Goal: Information Seeking & Learning: Learn about a topic

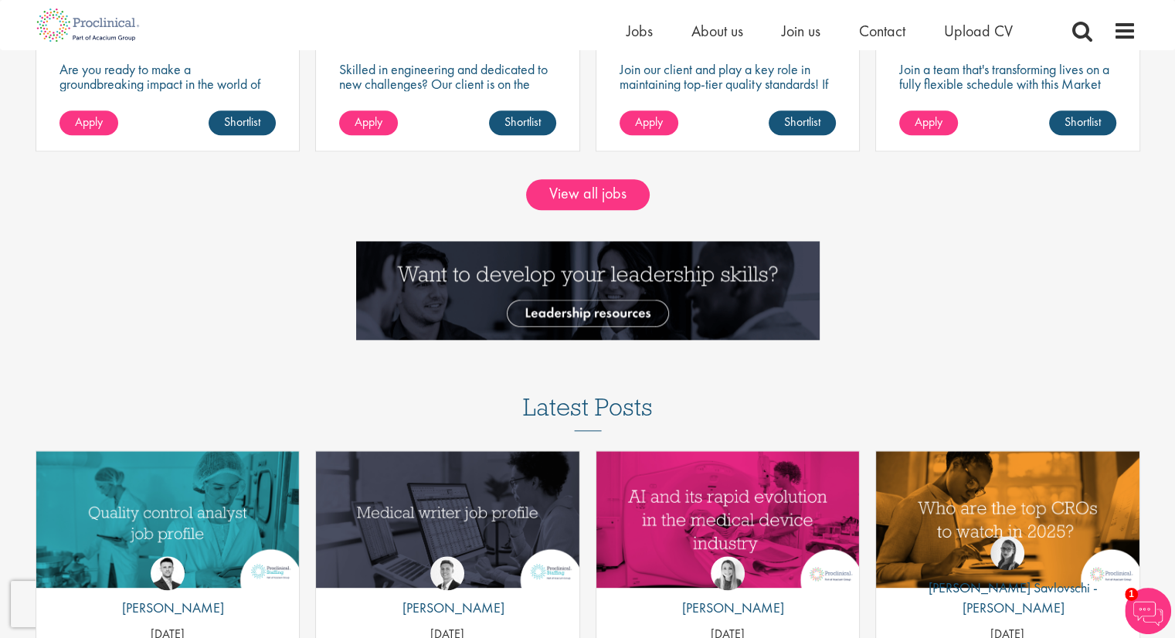
scroll to position [1622, 0]
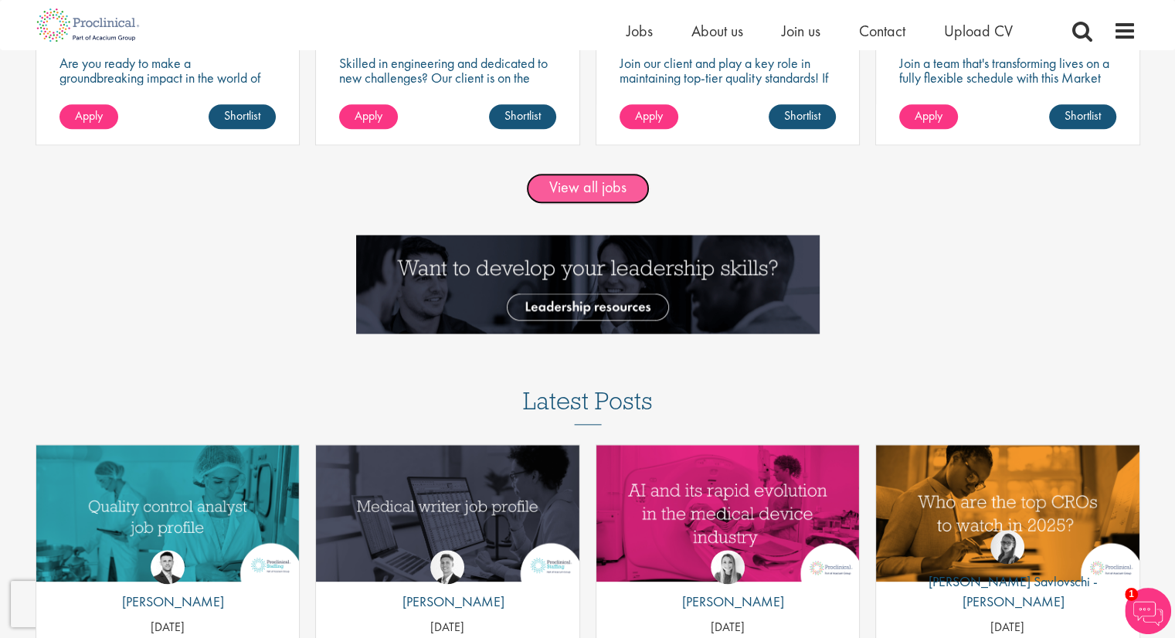
click at [572, 185] on link "View all jobs" at bounding box center [588, 188] width 124 height 31
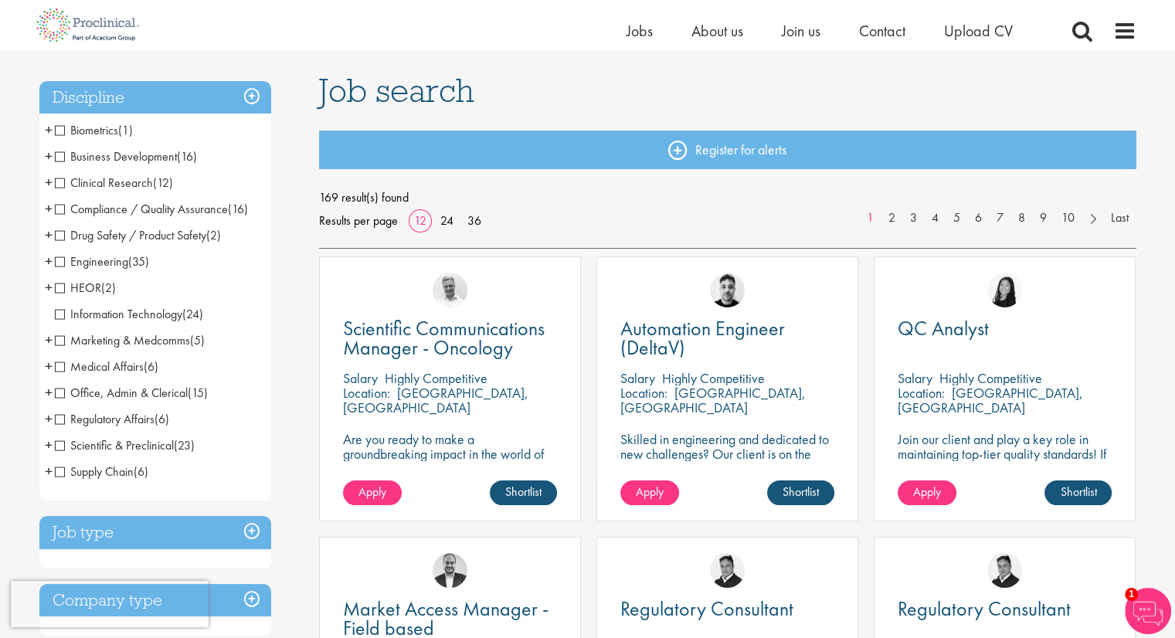
scroll to position [232, 0]
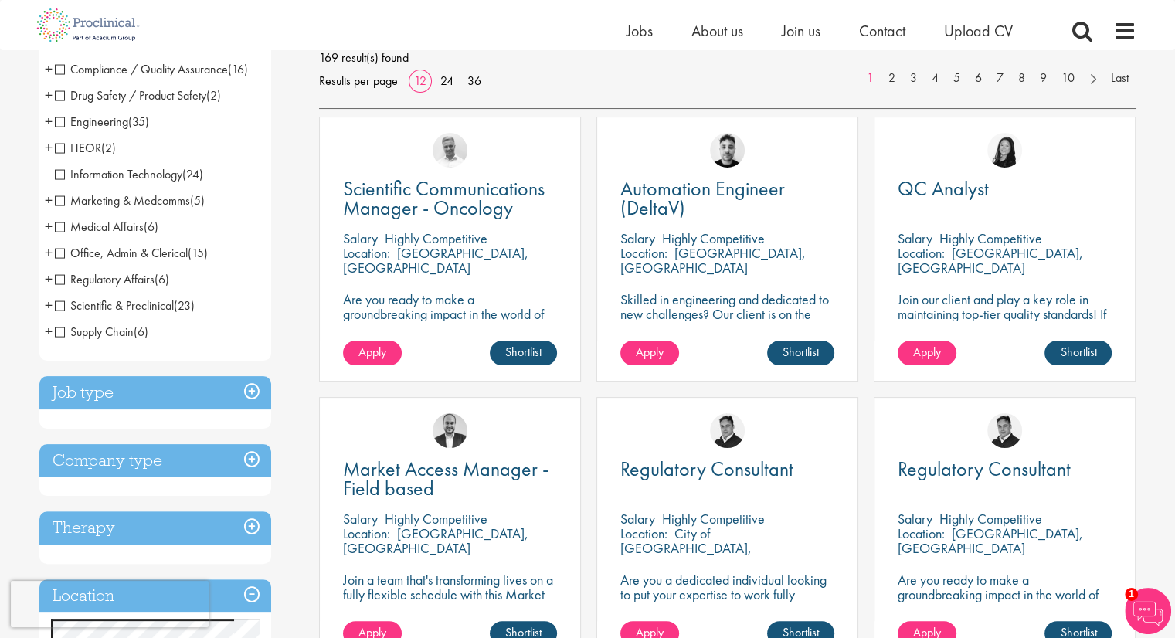
click at [255, 392] on h3 "Job type" at bounding box center [155, 392] width 232 height 33
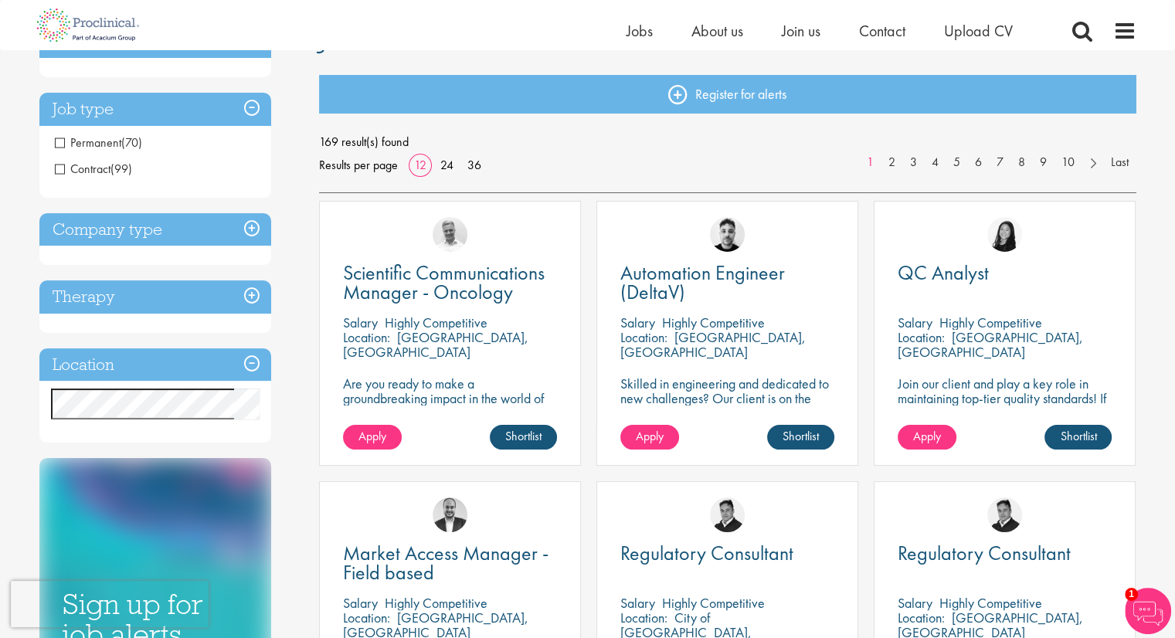
scroll to position [77, 0]
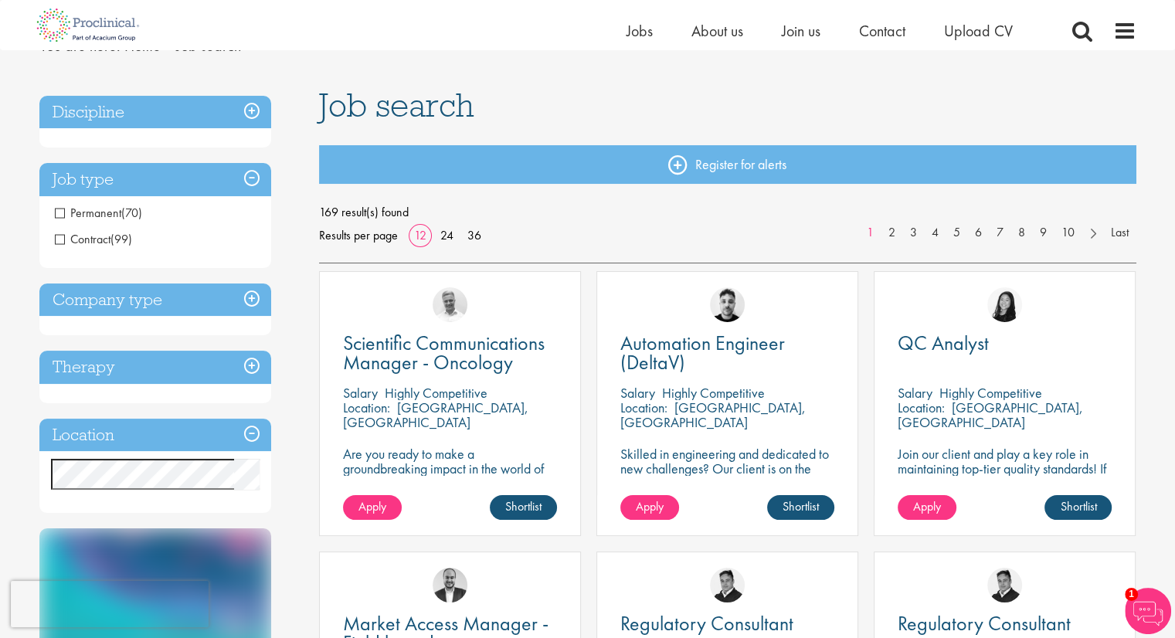
click at [56, 232] on span "Contract" at bounding box center [83, 239] width 56 height 16
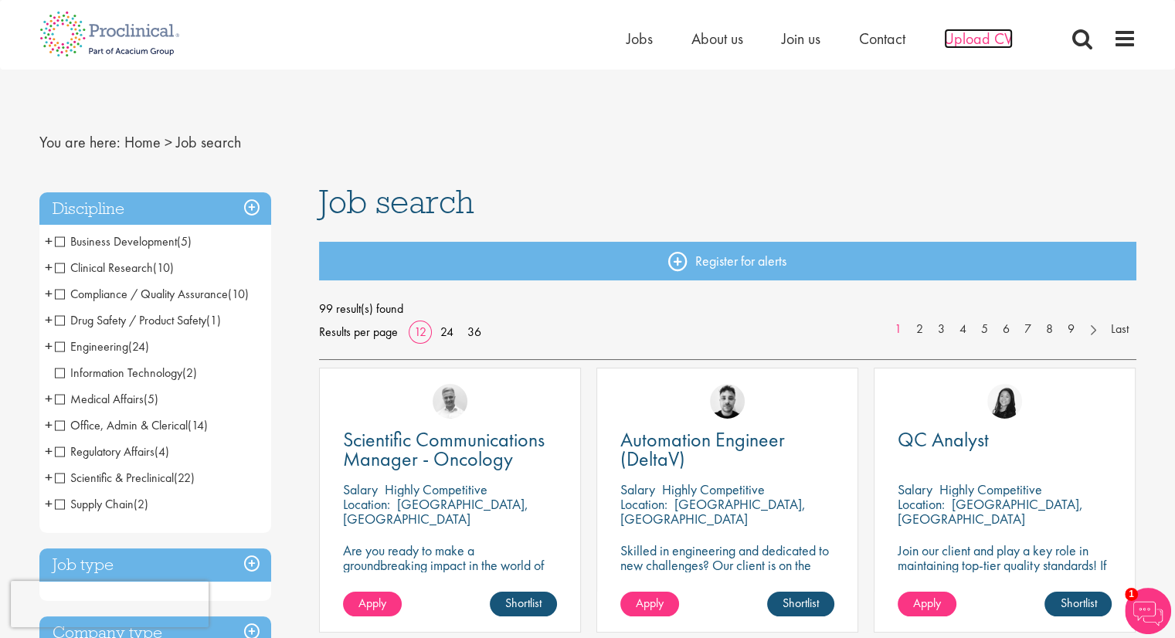
click at [961, 44] on span "Upload CV" at bounding box center [978, 39] width 69 height 20
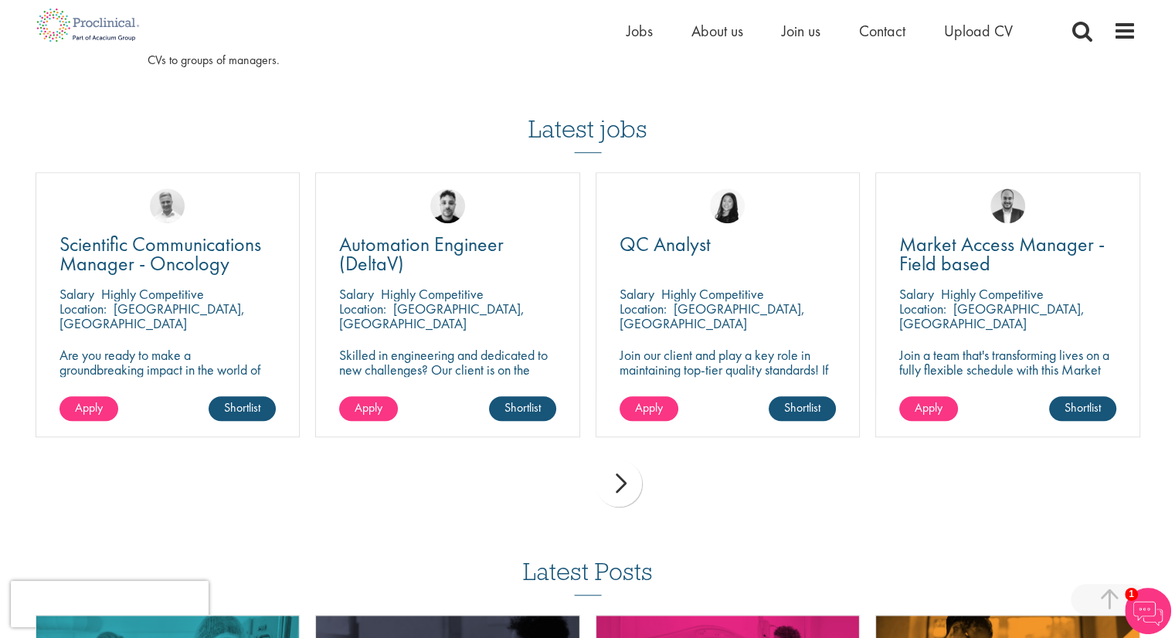
scroll to position [1236, 0]
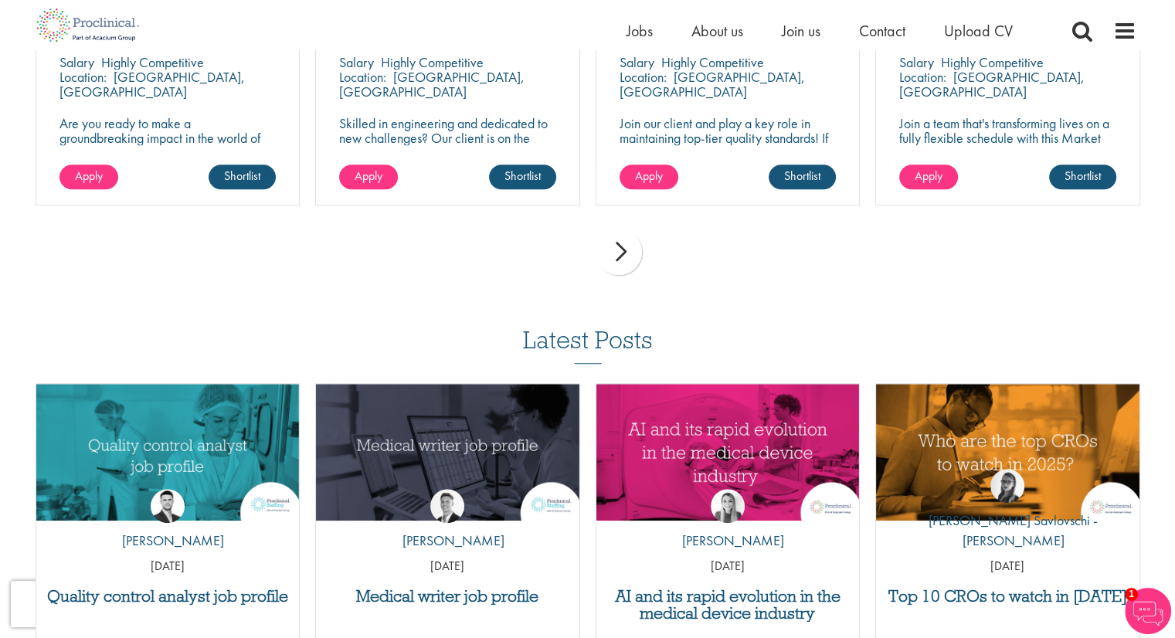
click at [615, 258] on div "next" at bounding box center [619, 252] width 46 height 46
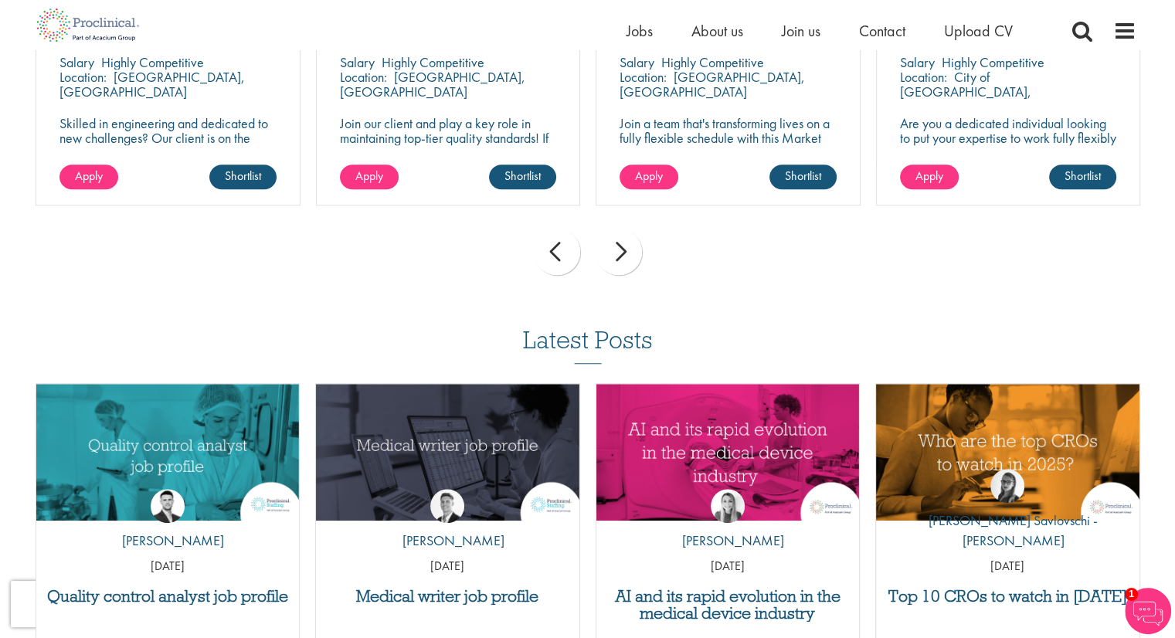
click at [615, 258] on div "next" at bounding box center [619, 252] width 46 height 46
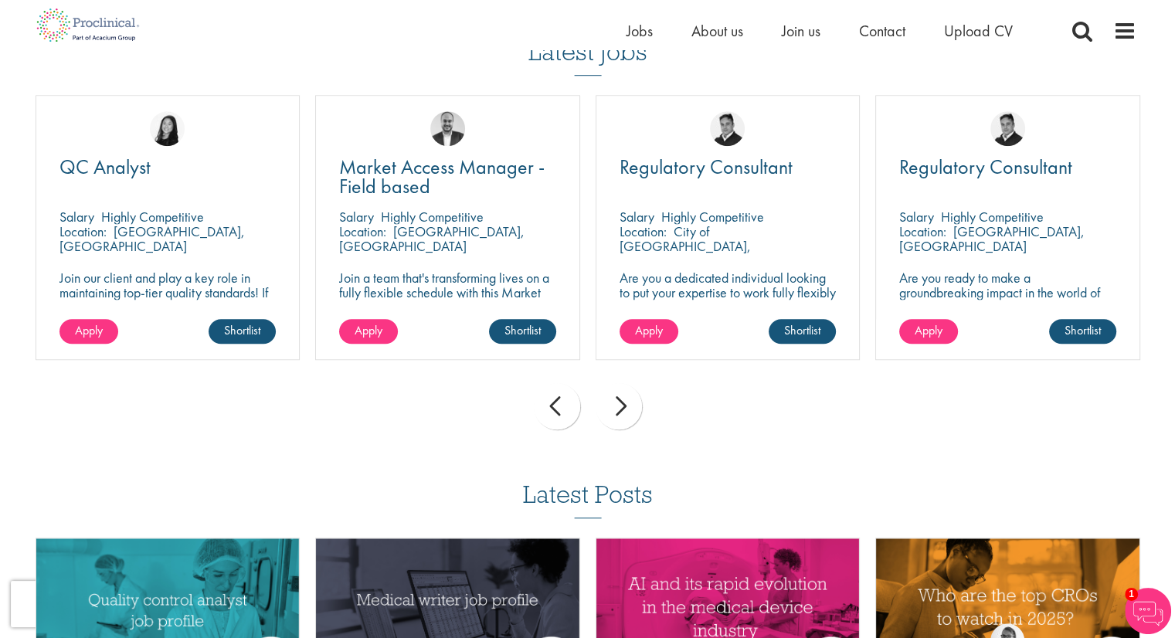
scroll to position [927, 0]
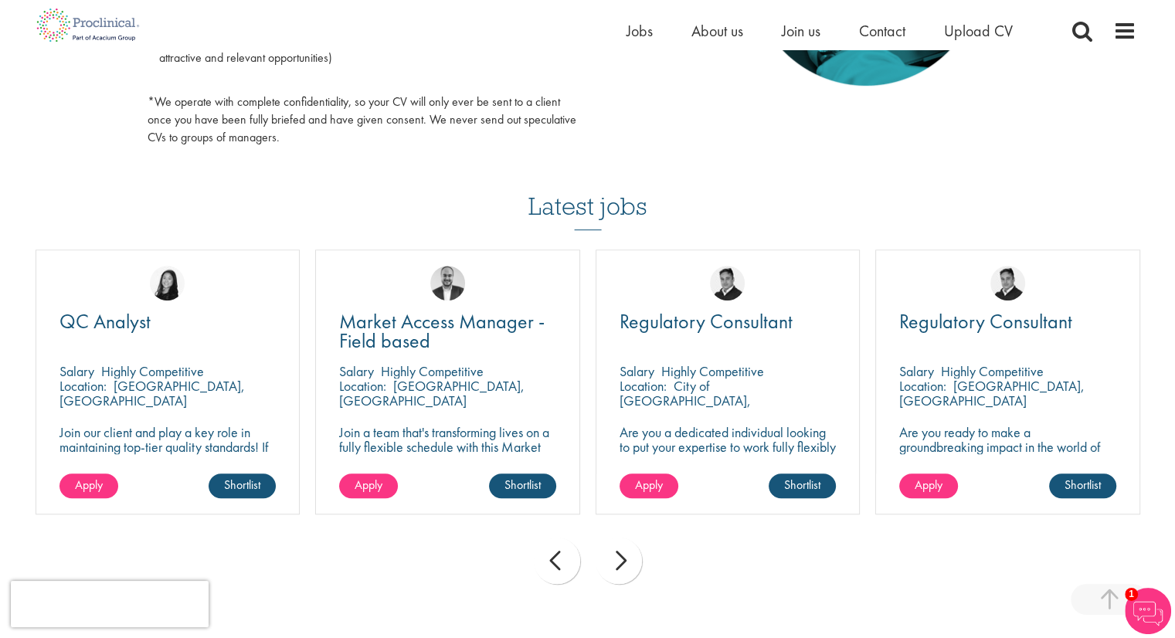
click at [586, 216] on h3 "Latest jobs" at bounding box center [587, 192] width 119 height 76
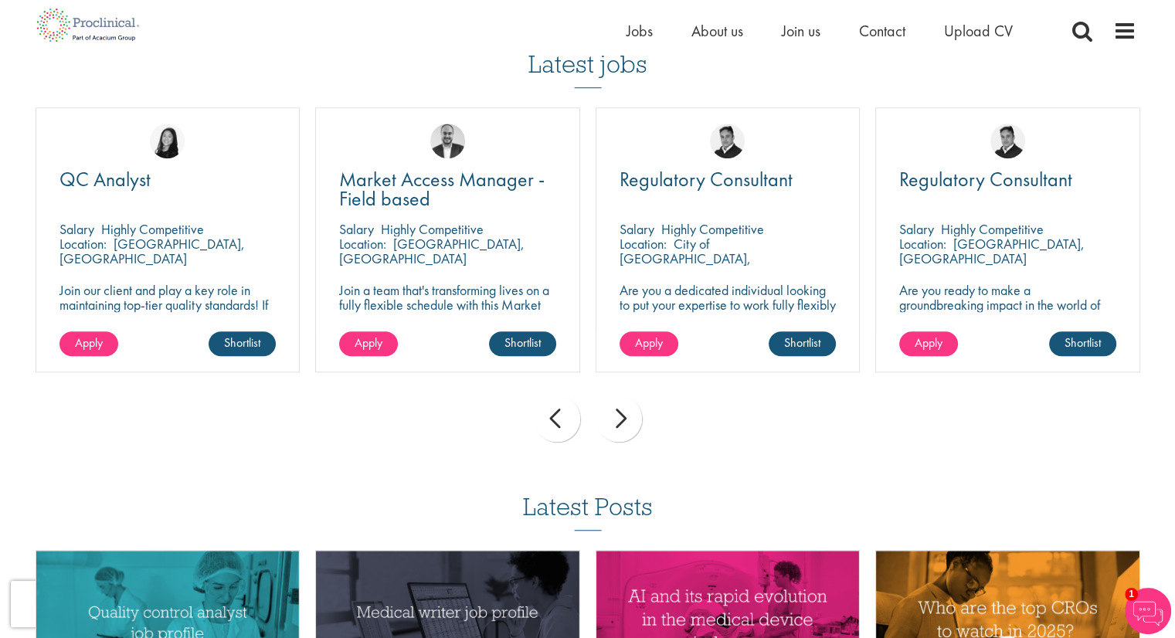
scroll to position [1074, 0]
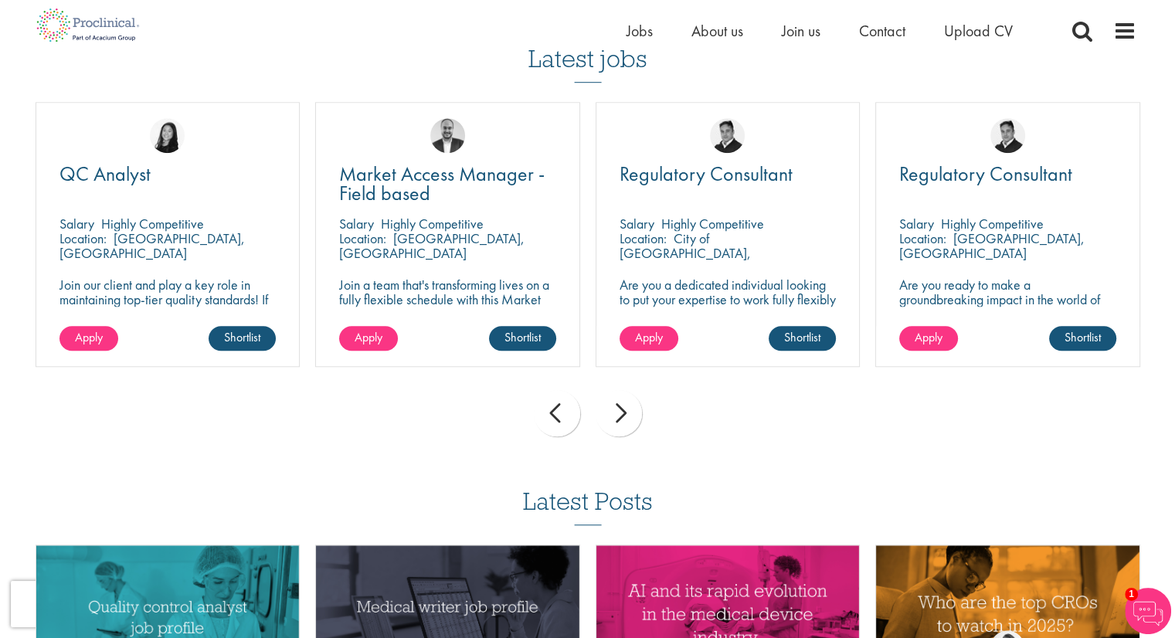
click at [627, 419] on div "next" at bounding box center [619, 413] width 46 height 46
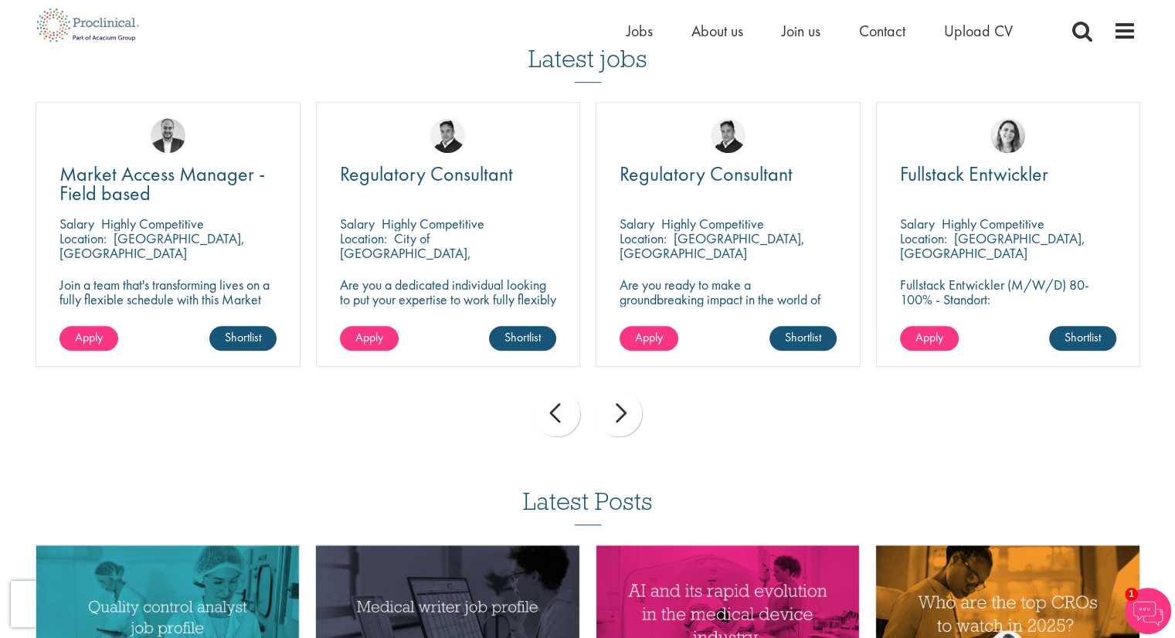
click at [627, 419] on div "next" at bounding box center [619, 413] width 46 height 46
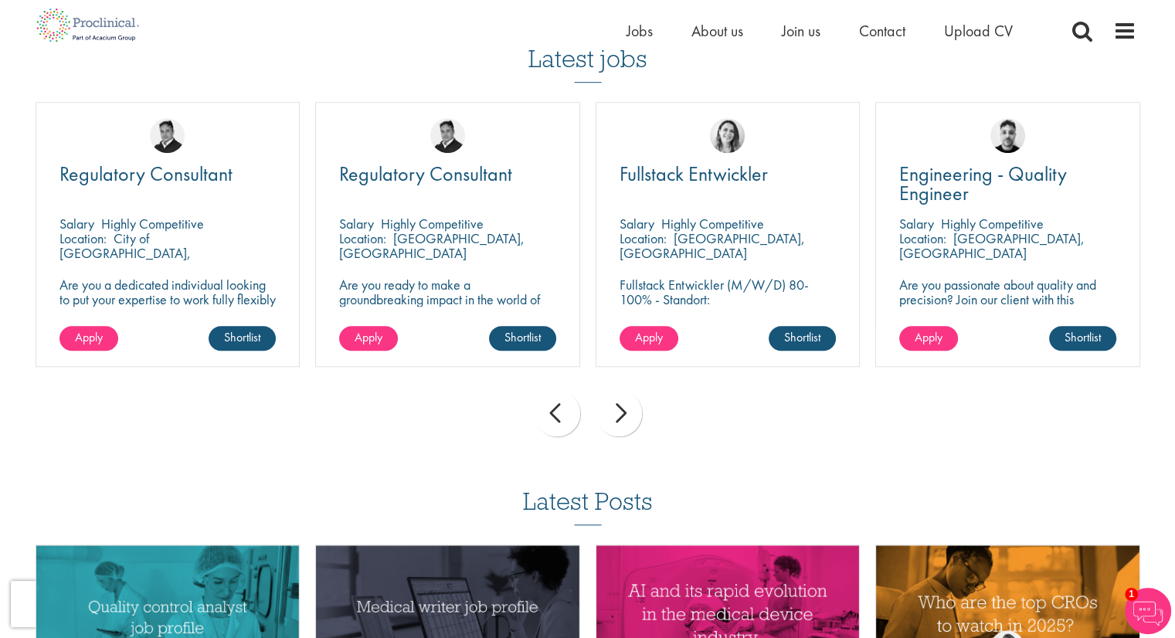
click at [627, 419] on div "next" at bounding box center [619, 413] width 46 height 46
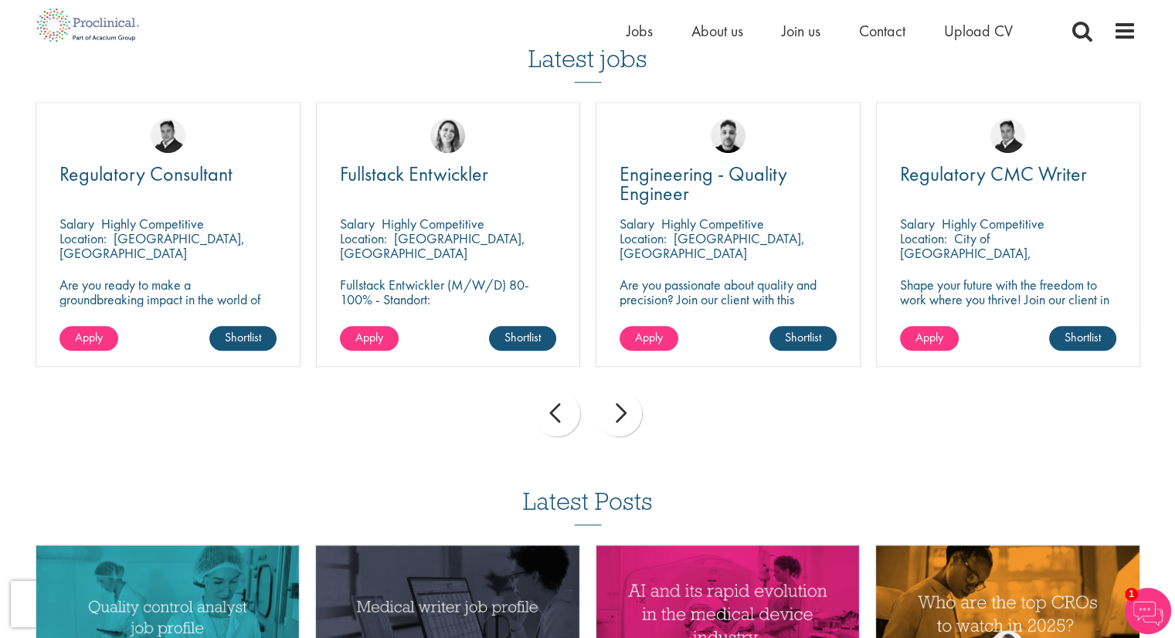
click at [627, 419] on div "next" at bounding box center [619, 413] width 46 height 46
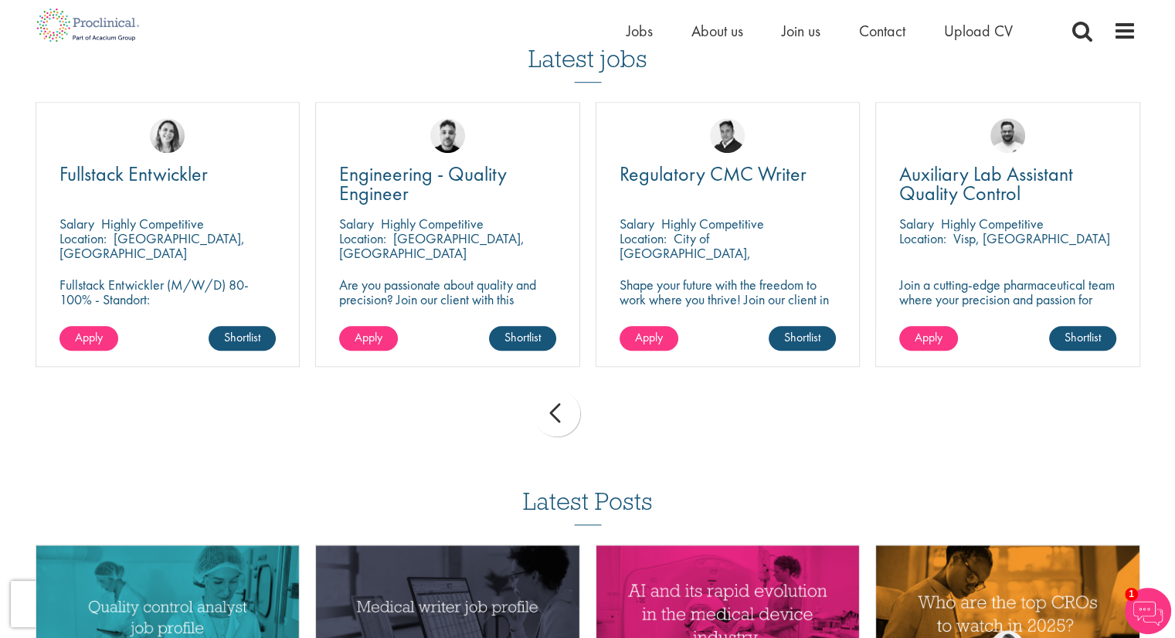
click at [627, 419] on div "prev next" at bounding box center [588, 415] width 1120 height 67
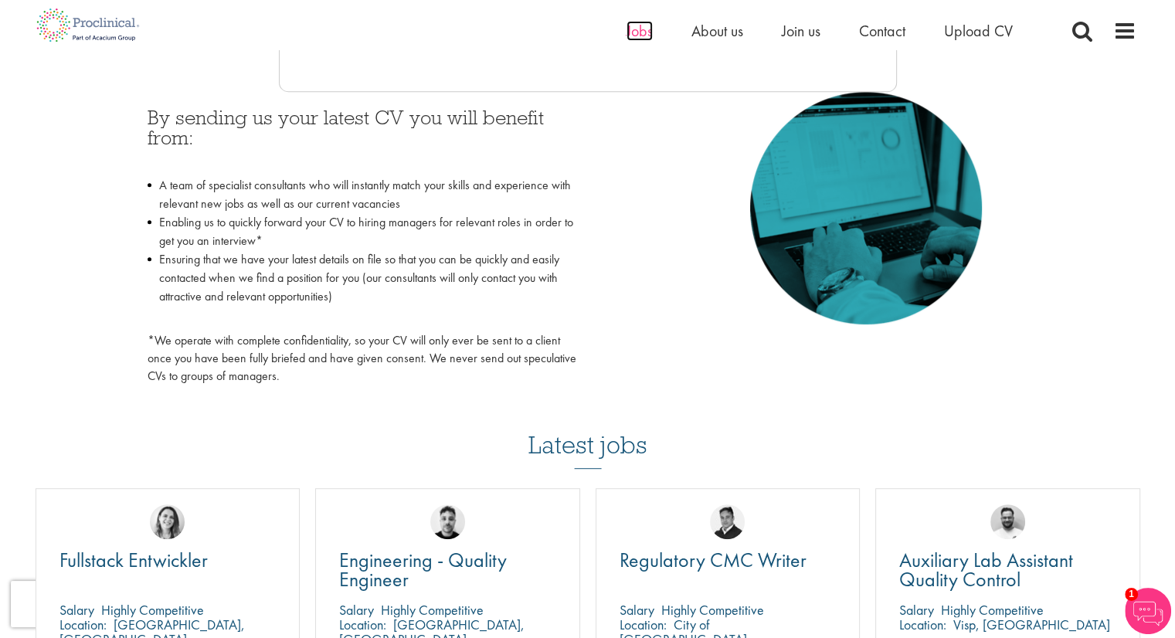
click at [641, 33] on span "Jobs" at bounding box center [639, 31] width 26 height 20
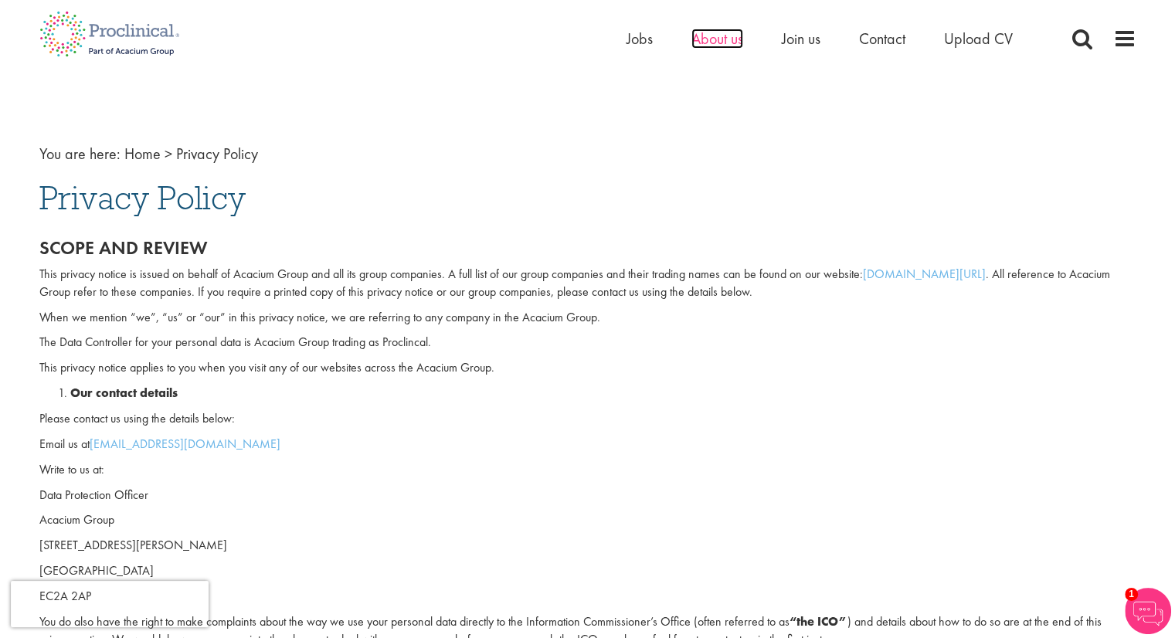
click at [714, 44] on span "About us" at bounding box center [717, 39] width 52 height 20
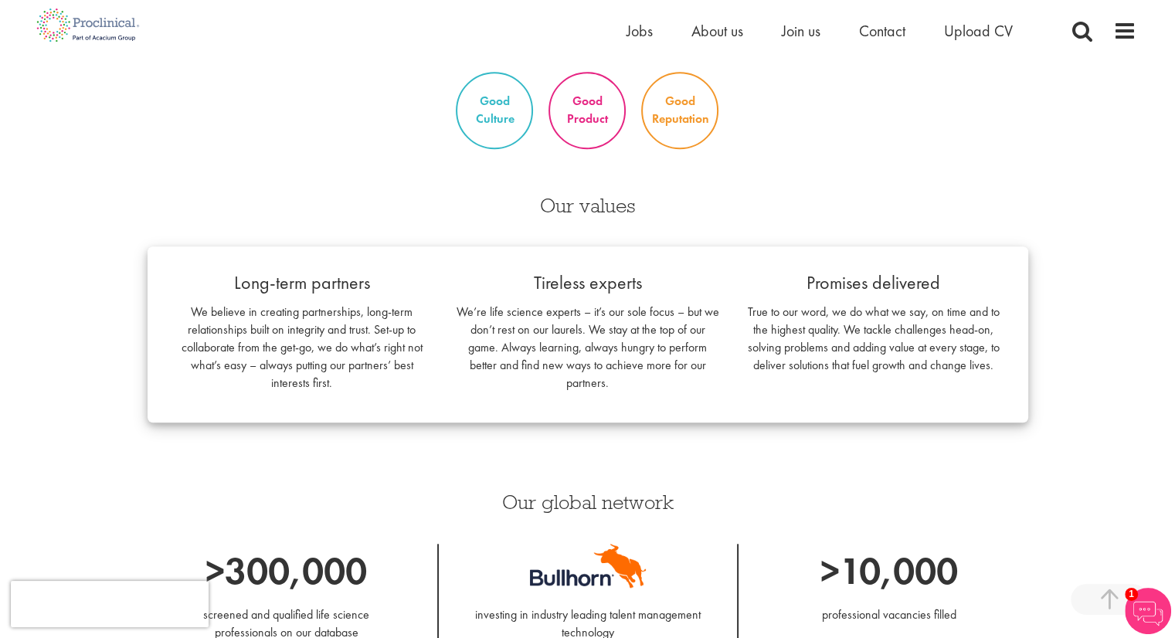
scroll to position [1545, 0]
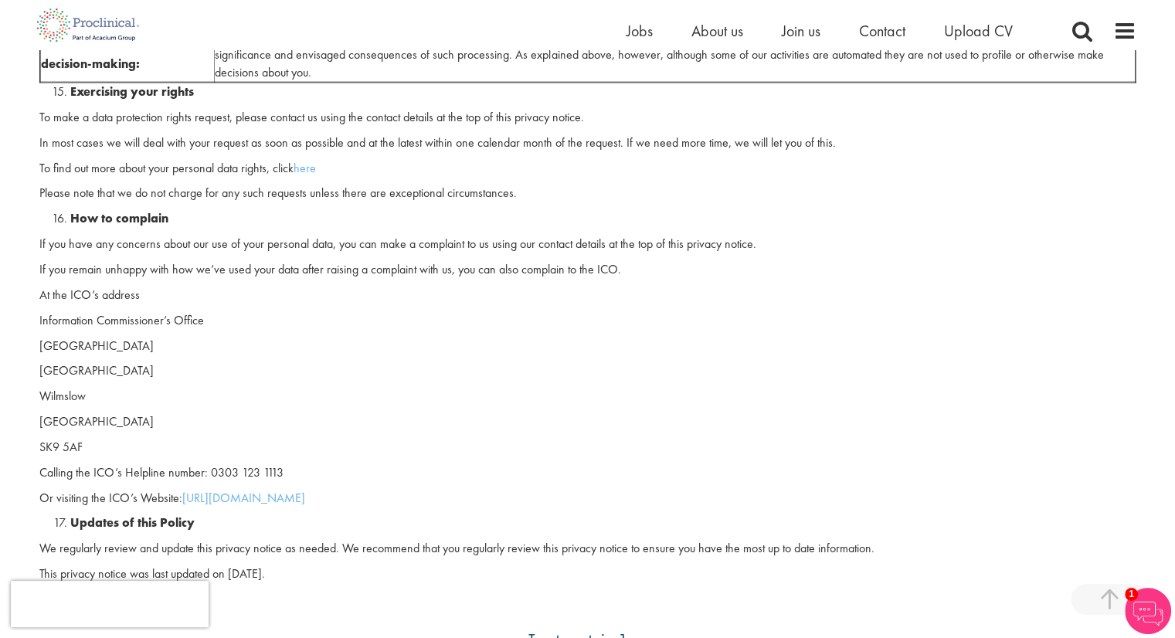
scroll to position [3939, 0]
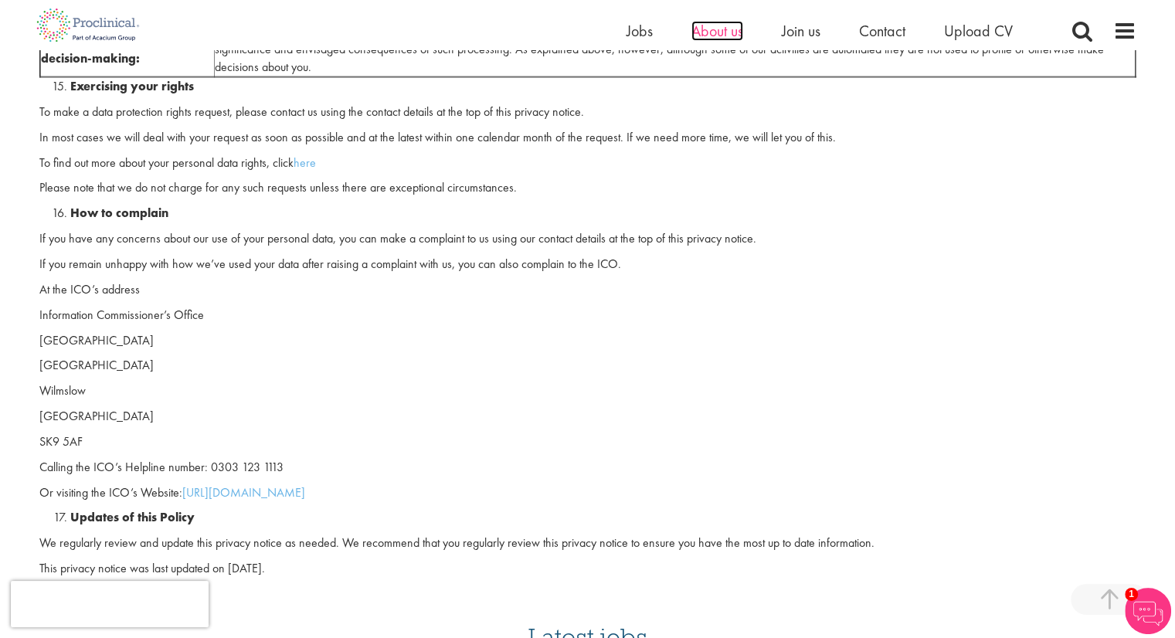
click at [713, 25] on span "About us" at bounding box center [717, 31] width 52 height 20
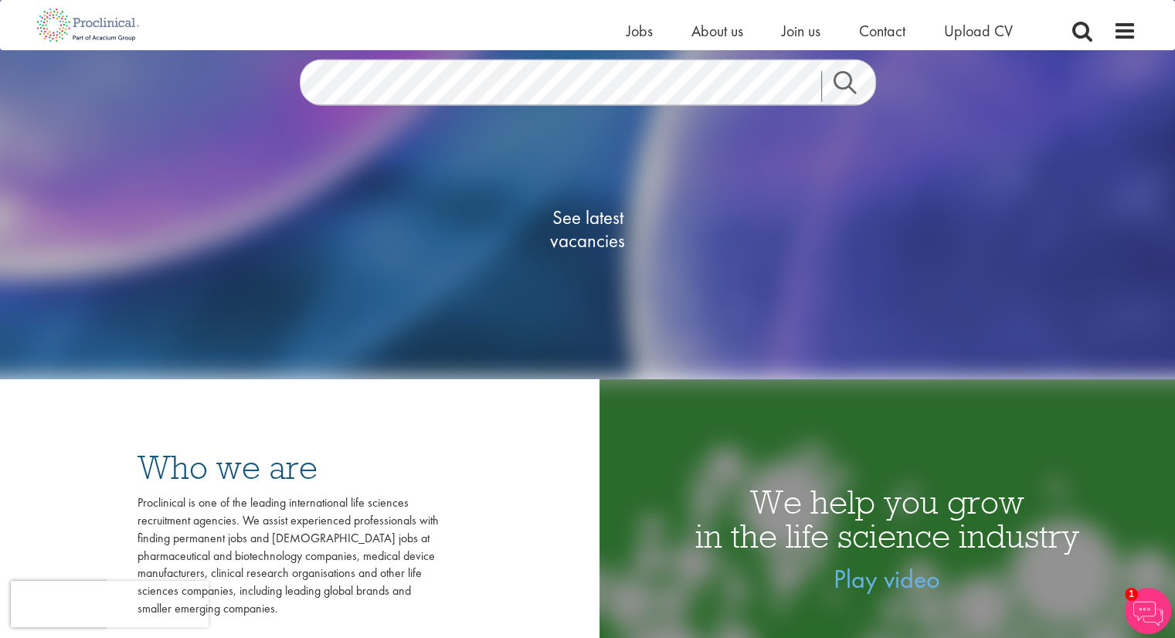
scroll to position [154, 0]
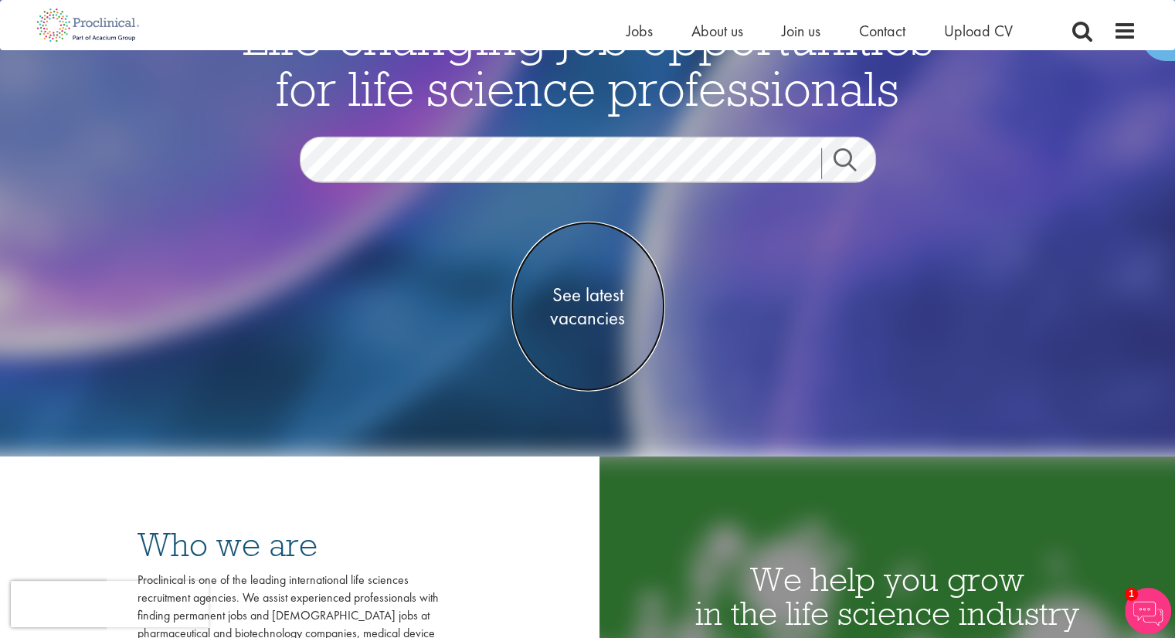
click at [589, 300] on span "See latest vacancies" at bounding box center [588, 306] width 154 height 46
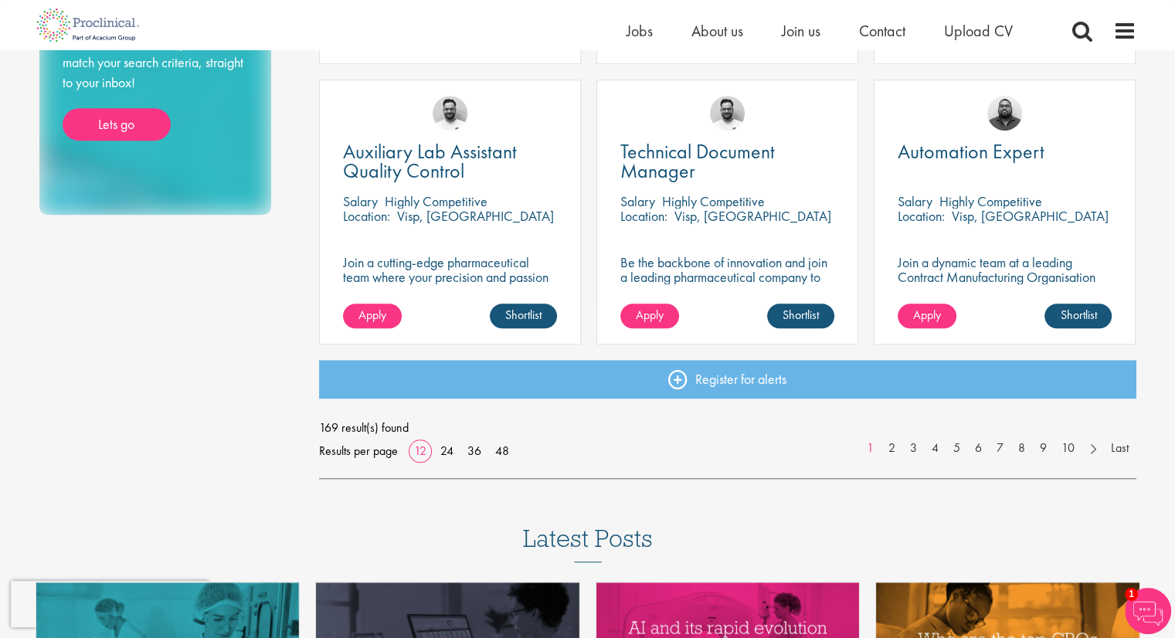
scroll to position [1159, 0]
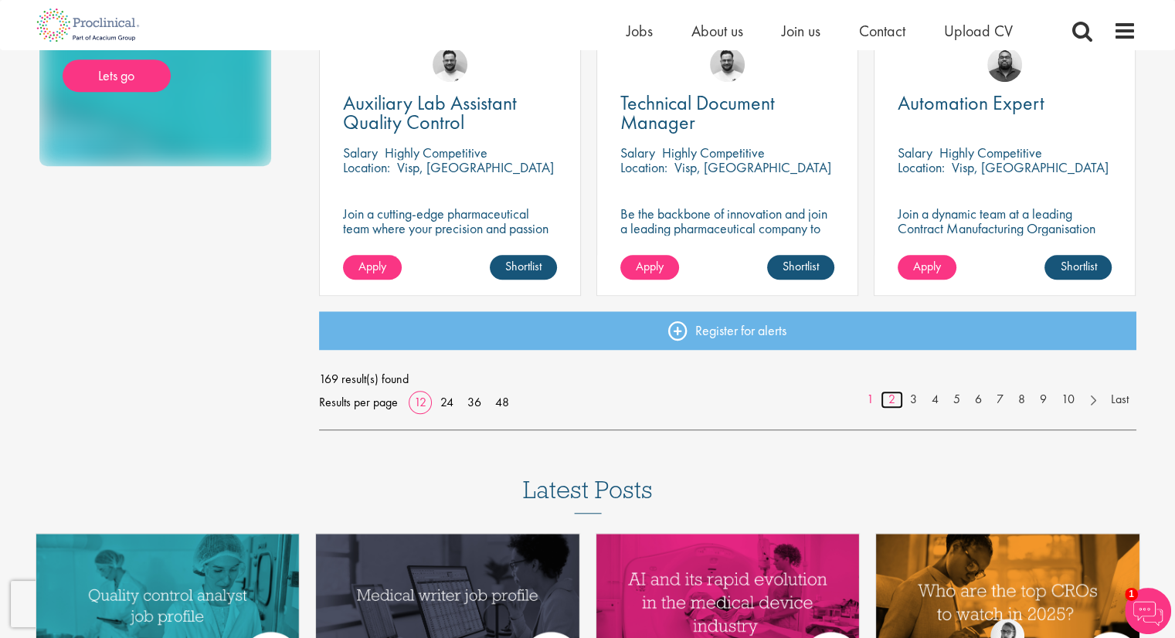
click at [895, 399] on link "2" at bounding box center [892, 400] width 22 height 18
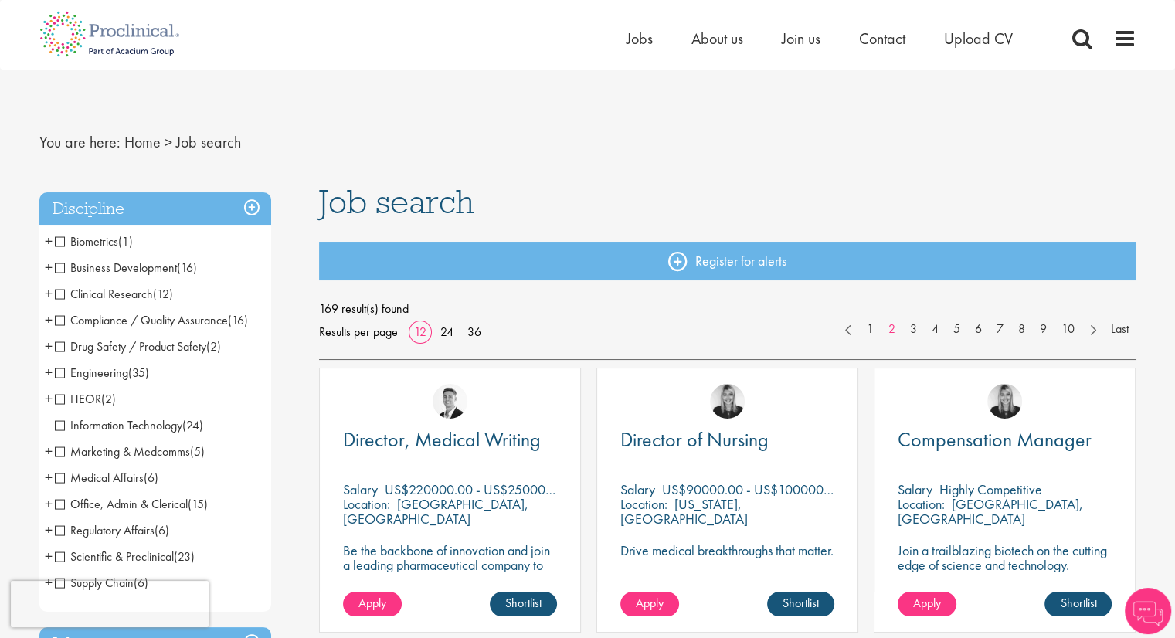
click at [65, 270] on span "Business Development" at bounding box center [116, 268] width 122 height 16
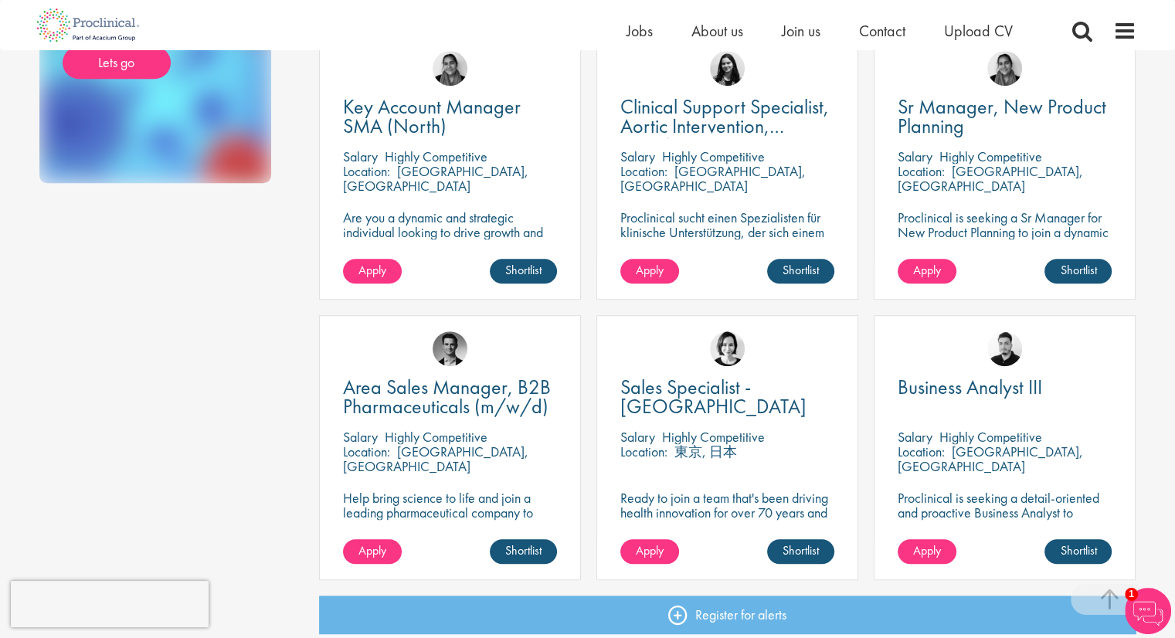
scroll to position [1004, 0]
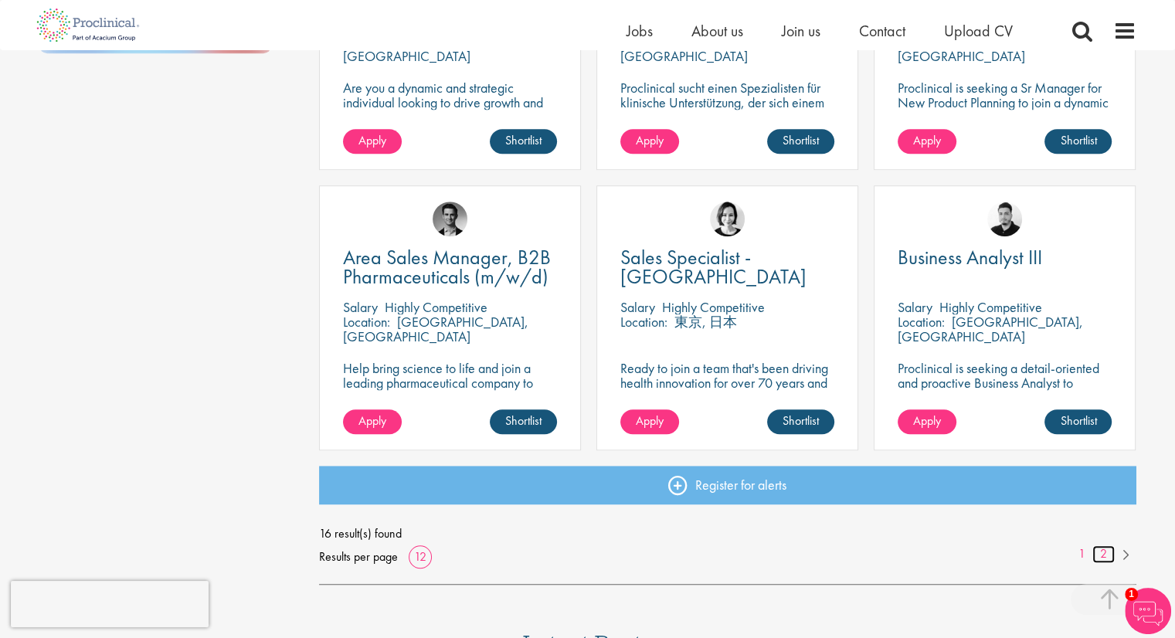
click at [1103, 551] on link "2" at bounding box center [1103, 554] width 22 height 18
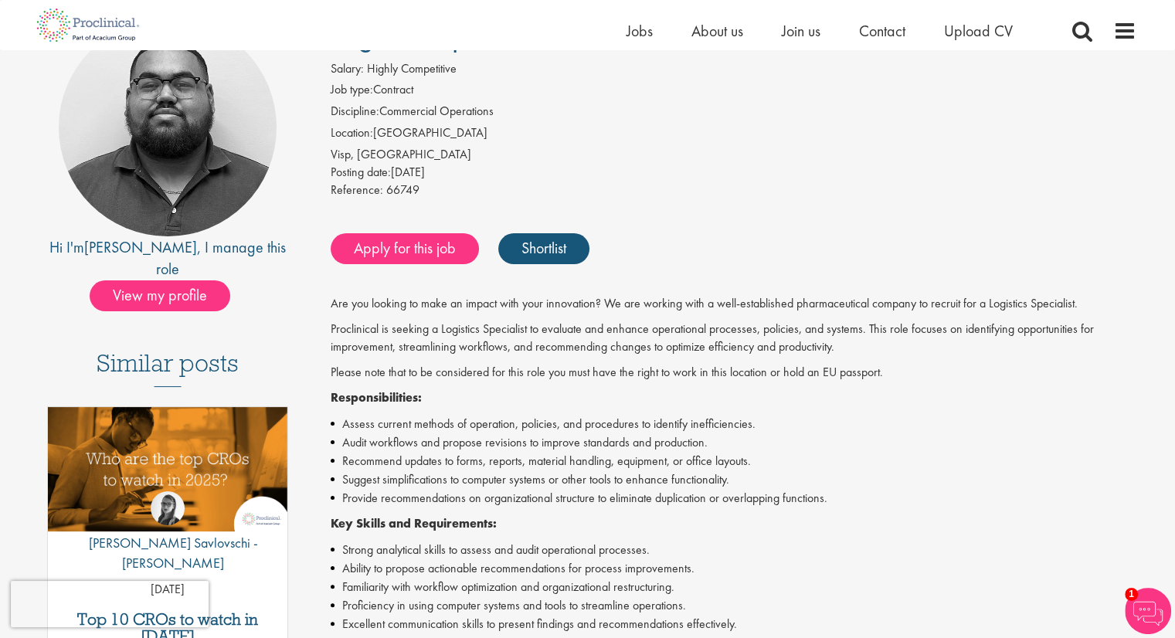
scroll to position [232, 0]
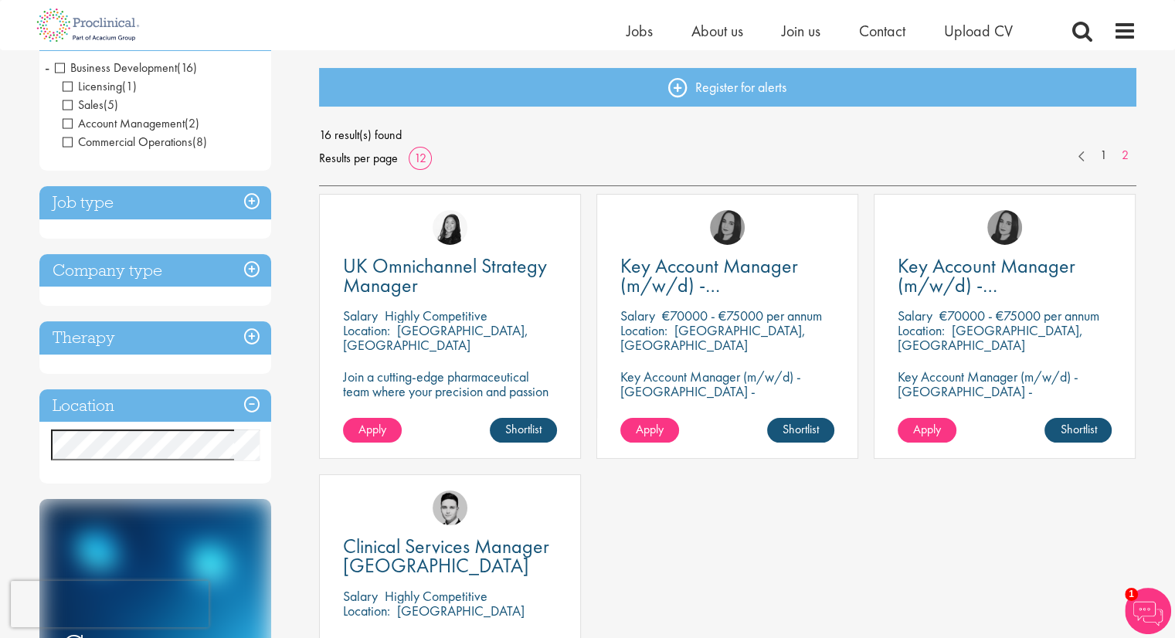
scroll to position [77, 0]
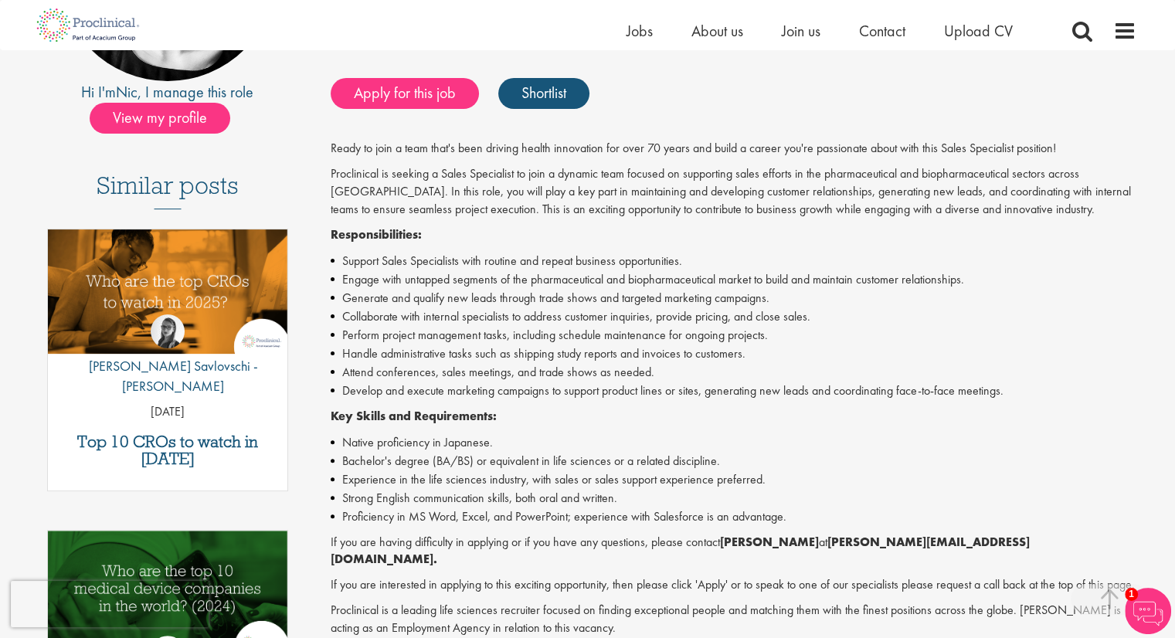
scroll to position [463, 0]
